Goal: Task Accomplishment & Management: Manage account settings

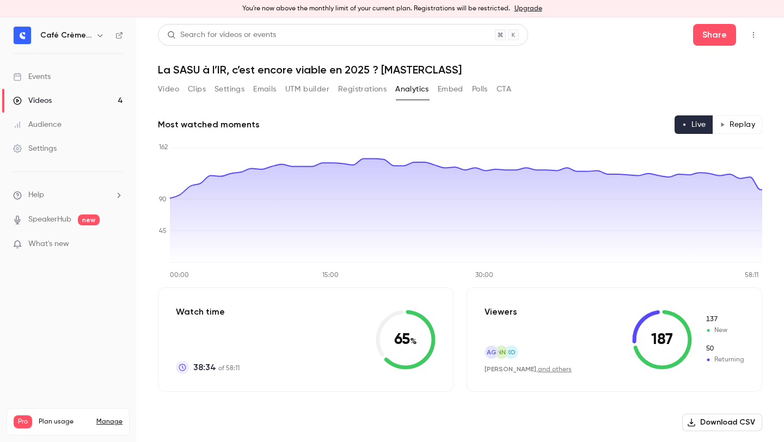
click at [63, 43] on div "Café Crème Club" at bounding box center [68, 35] width 110 height 19
click at [101, 40] on button "button" at bounding box center [100, 35] width 13 height 13
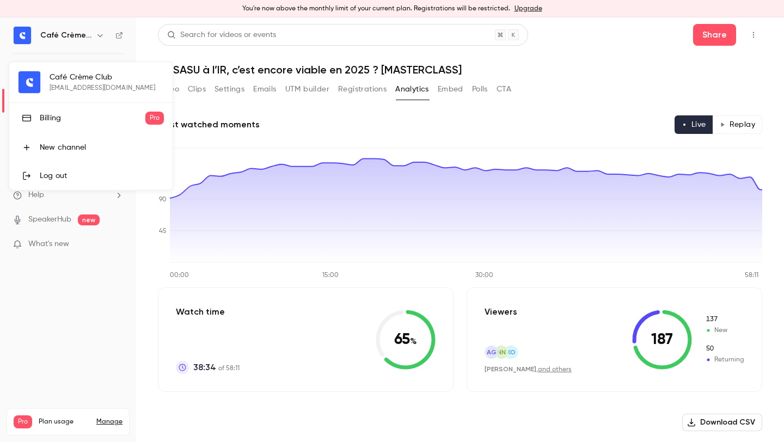
click at [70, 285] on div at bounding box center [392, 221] width 784 height 442
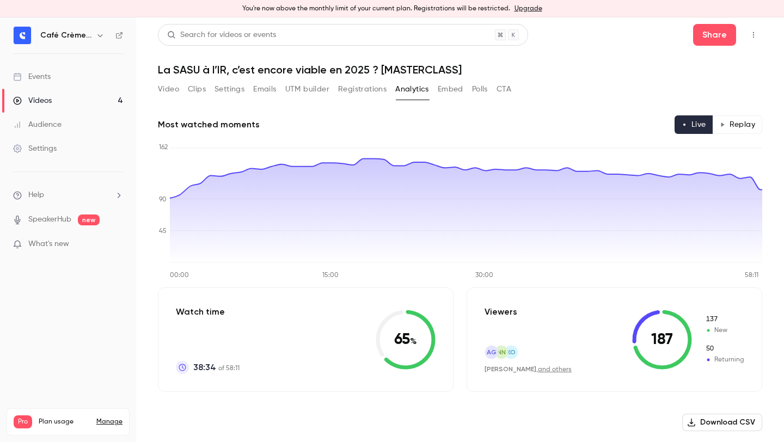
click at [50, 147] on div "Settings" at bounding box center [35, 148] width 44 height 11
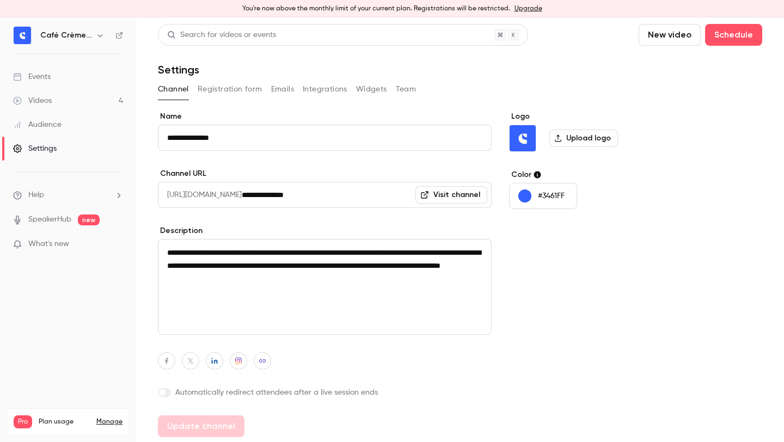
click at [329, 85] on button "Integrations" at bounding box center [325, 89] width 45 height 17
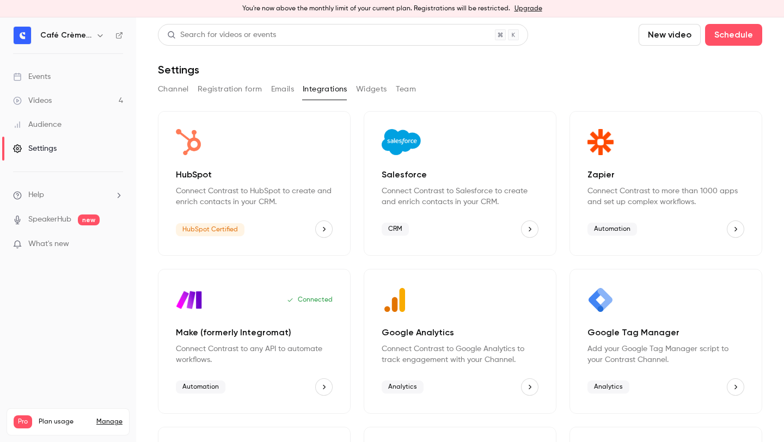
click at [212, 85] on button "Registration form" at bounding box center [230, 89] width 65 height 17
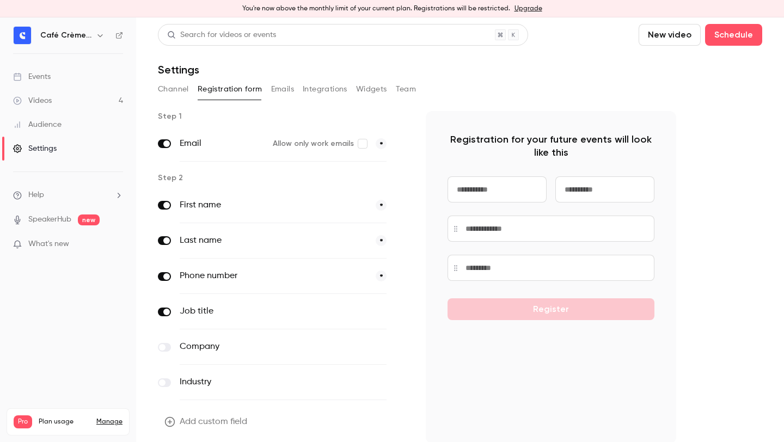
click at [244, 85] on button "Registration form" at bounding box center [230, 89] width 65 height 17
click at [271, 85] on button "Emails" at bounding box center [282, 89] width 23 height 17
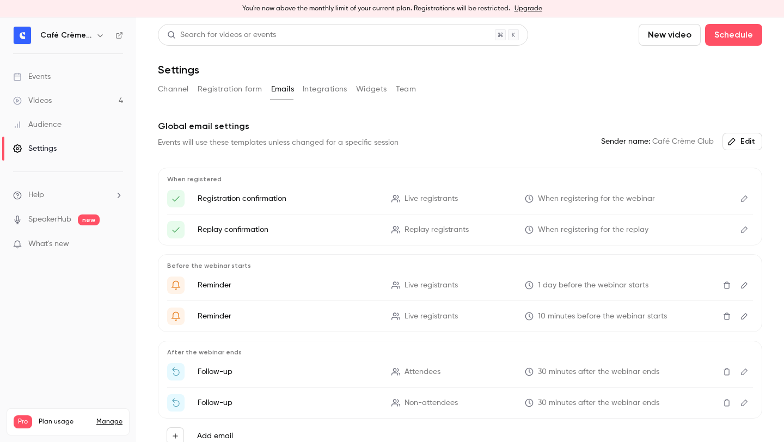
click at [172, 93] on button "Channel" at bounding box center [173, 89] width 31 height 17
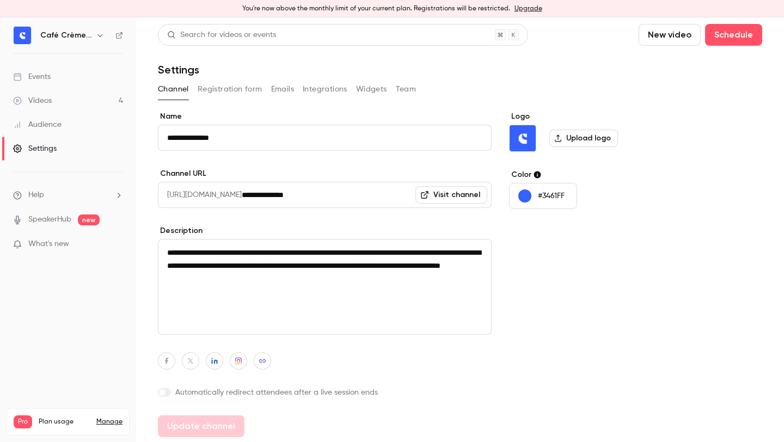
click at [111, 418] on link "Manage" at bounding box center [109, 422] width 26 height 9
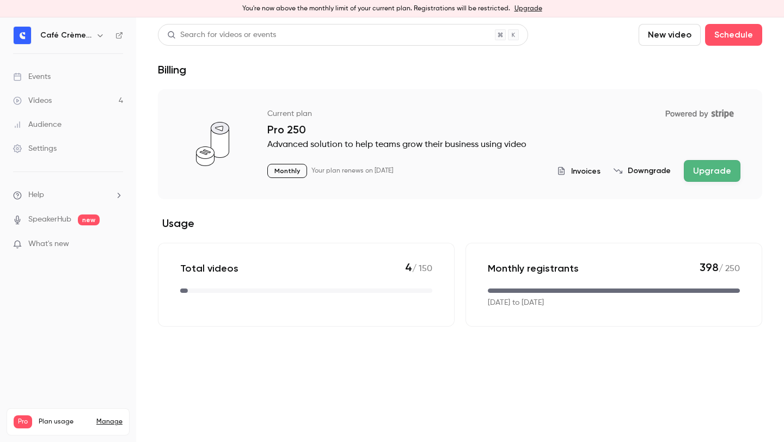
click at [595, 167] on span "Invoices" at bounding box center [585, 171] width 29 height 11
